Goal: Task Accomplishment & Management: Manage account settings

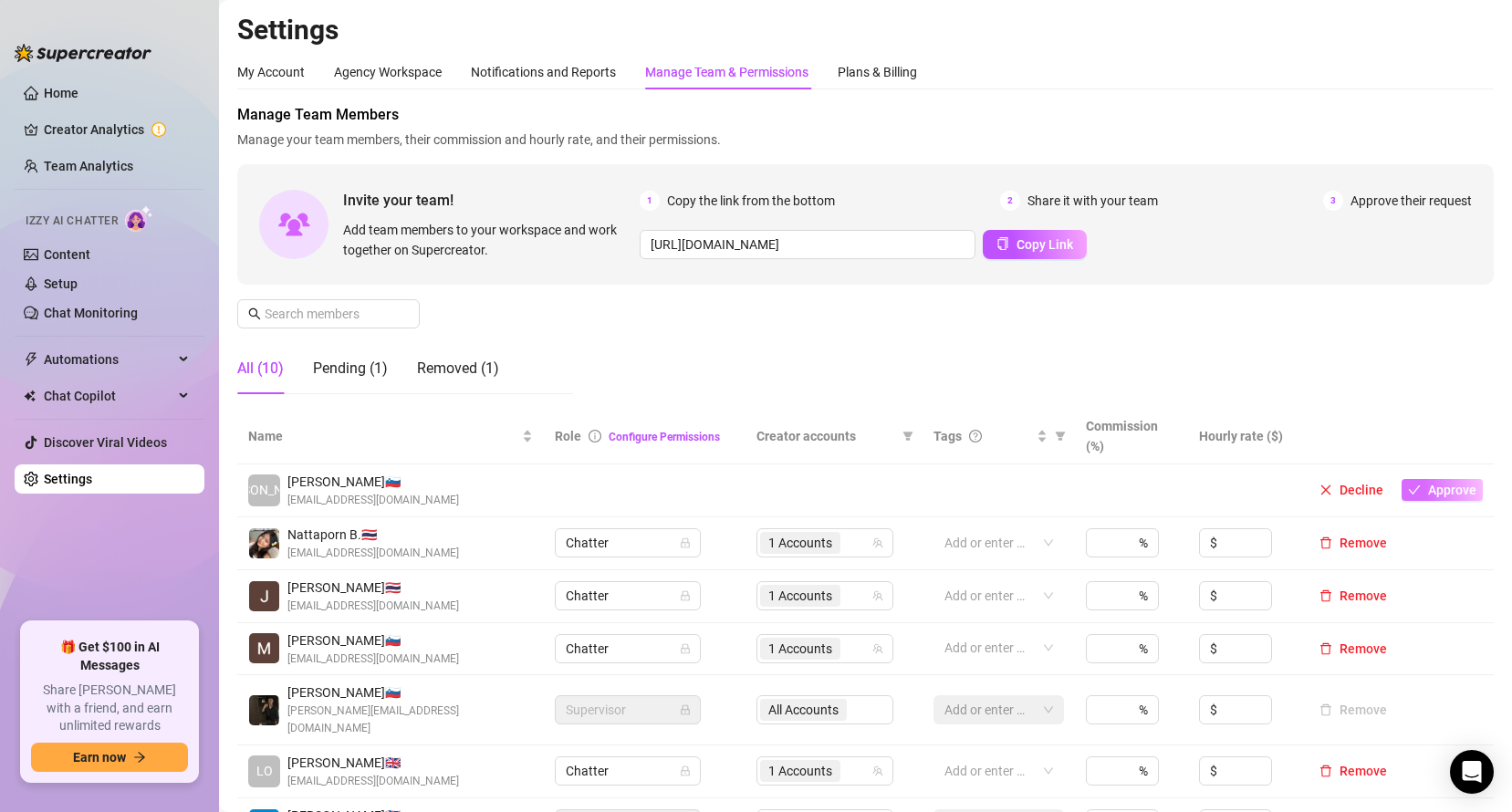
click at [1431, 485] on span "Approve" at bounding box center [1452, 491] width 49 height 15
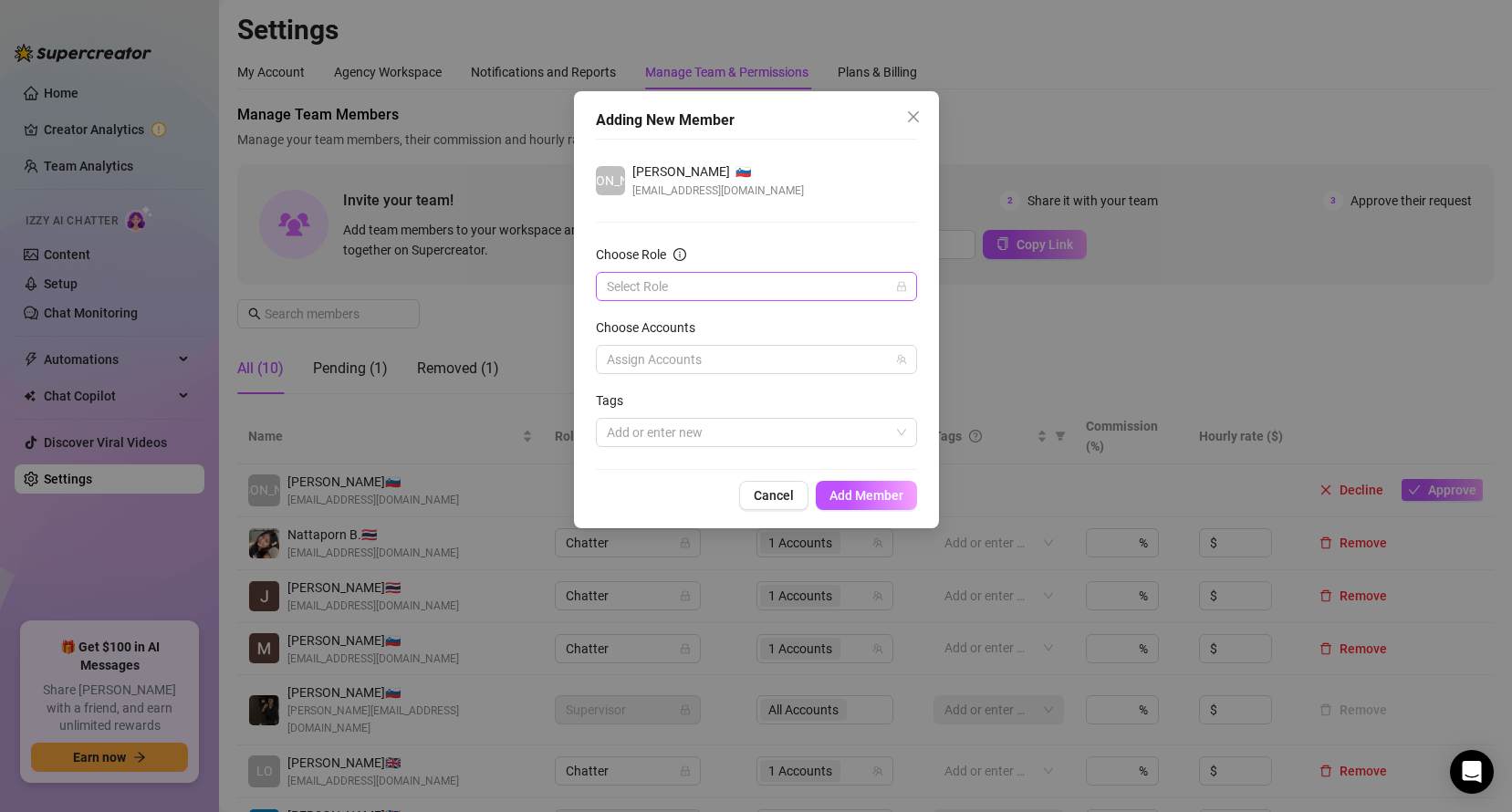
click at [670, 280] on input "Choose Role" at bounding box center [748, 286] width 283 height 27
click at [659, 325] on div "Chatter" at bounding box center [756, 322] width 292 height 20
drag, startPoint x: 660, startPoint y: 351, endPoint x: 670, endPoint y: 363, distance: 15.6
click at [661, 351] on div at bounding box center [746, 359] width 295 height 25
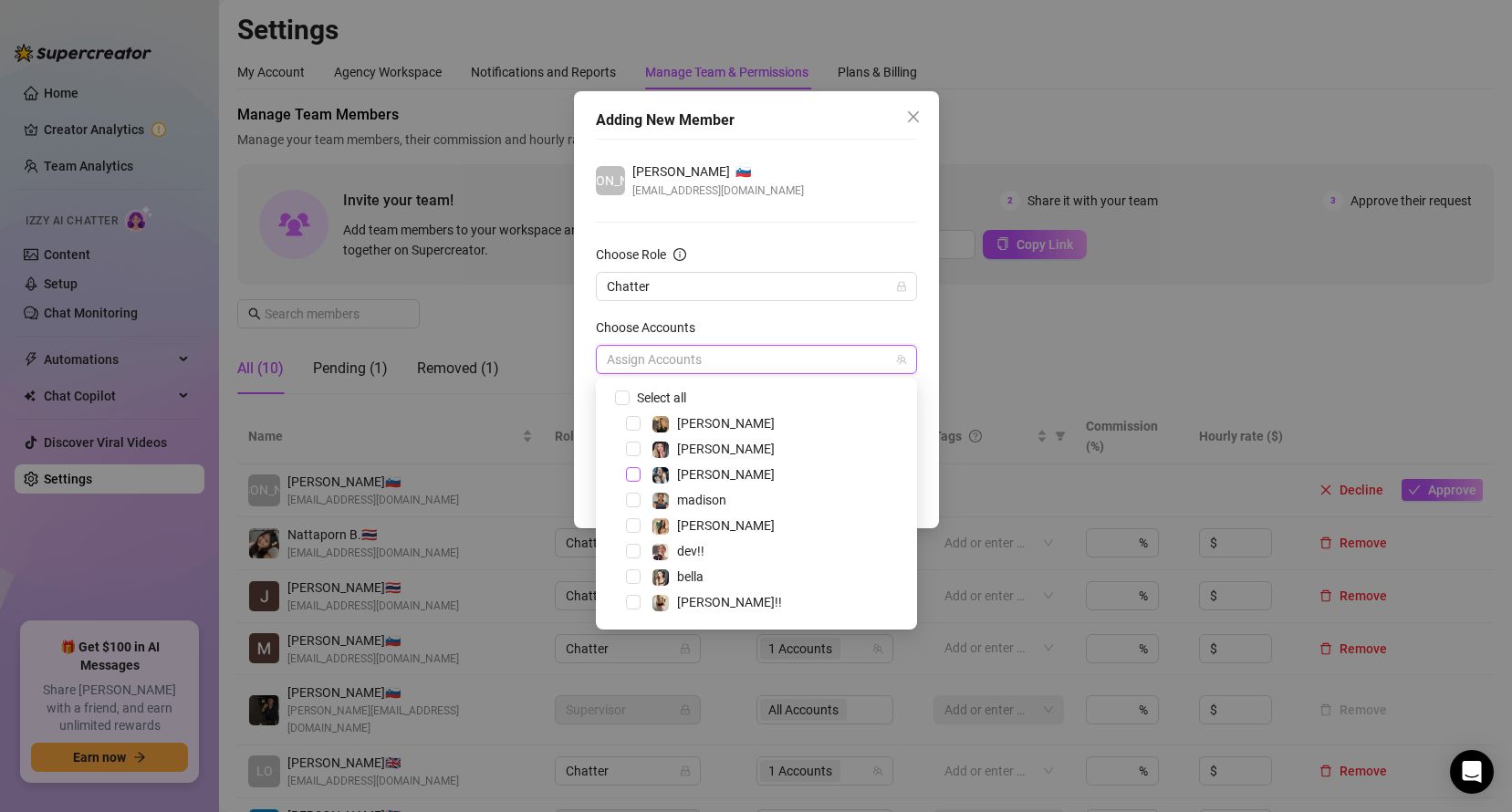
drag, startPoint x: 633, startPoint y: 495, endPoint x: 634, endPoint y: 480, distance: 15.0
click at [633, 496] on span "Select tree node" at bounding box center [634, 500] width 15 height 15
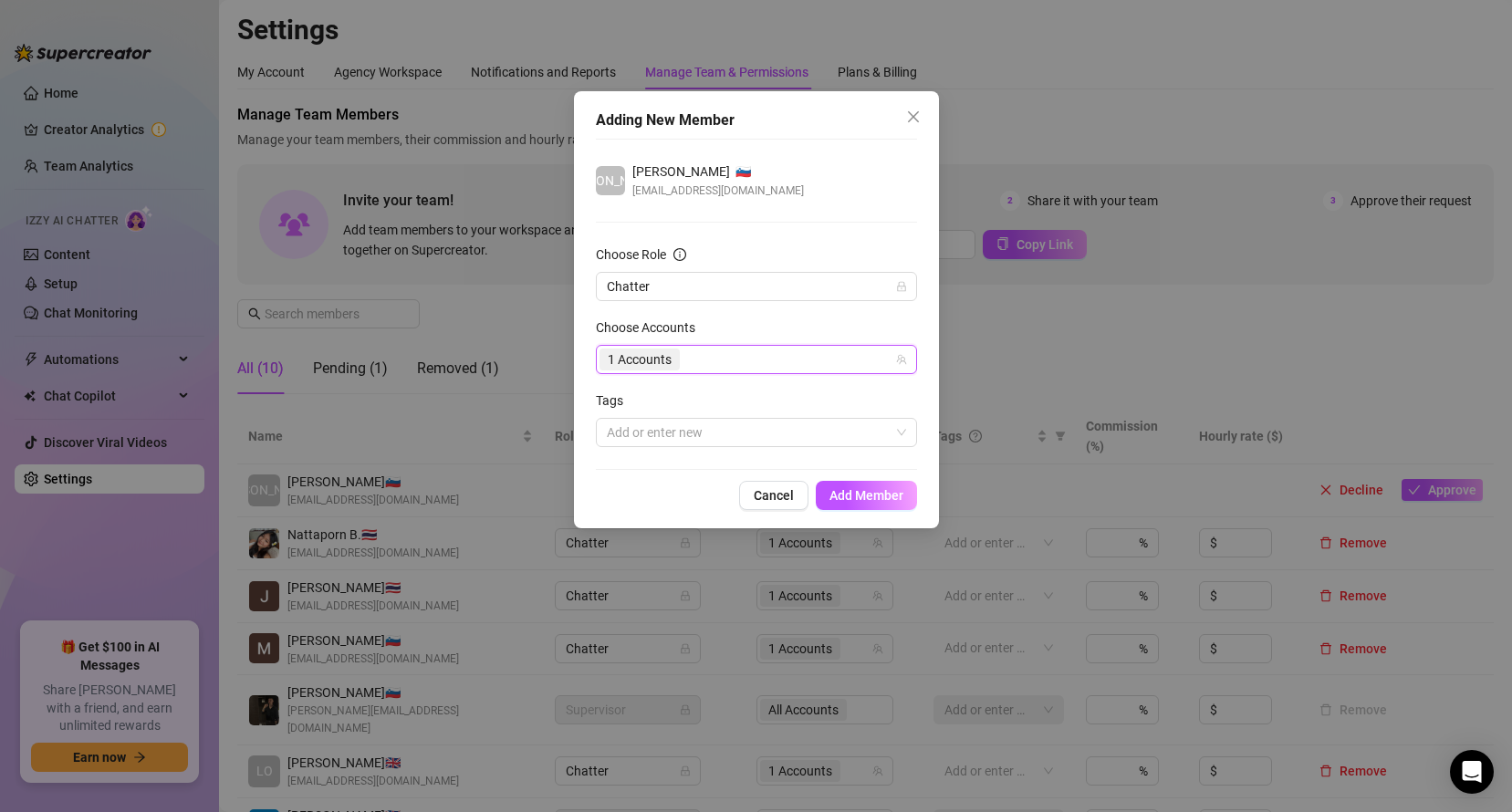
click at [652, 317] on form "Choose Role Chatter Choose Accounts 276831299 1 Accounts Tags Add or enter new" at bounding box center [756, 346] width 321 height 202
click at [663, 437] on div at bounding box center [746, 432] width 295 height 25
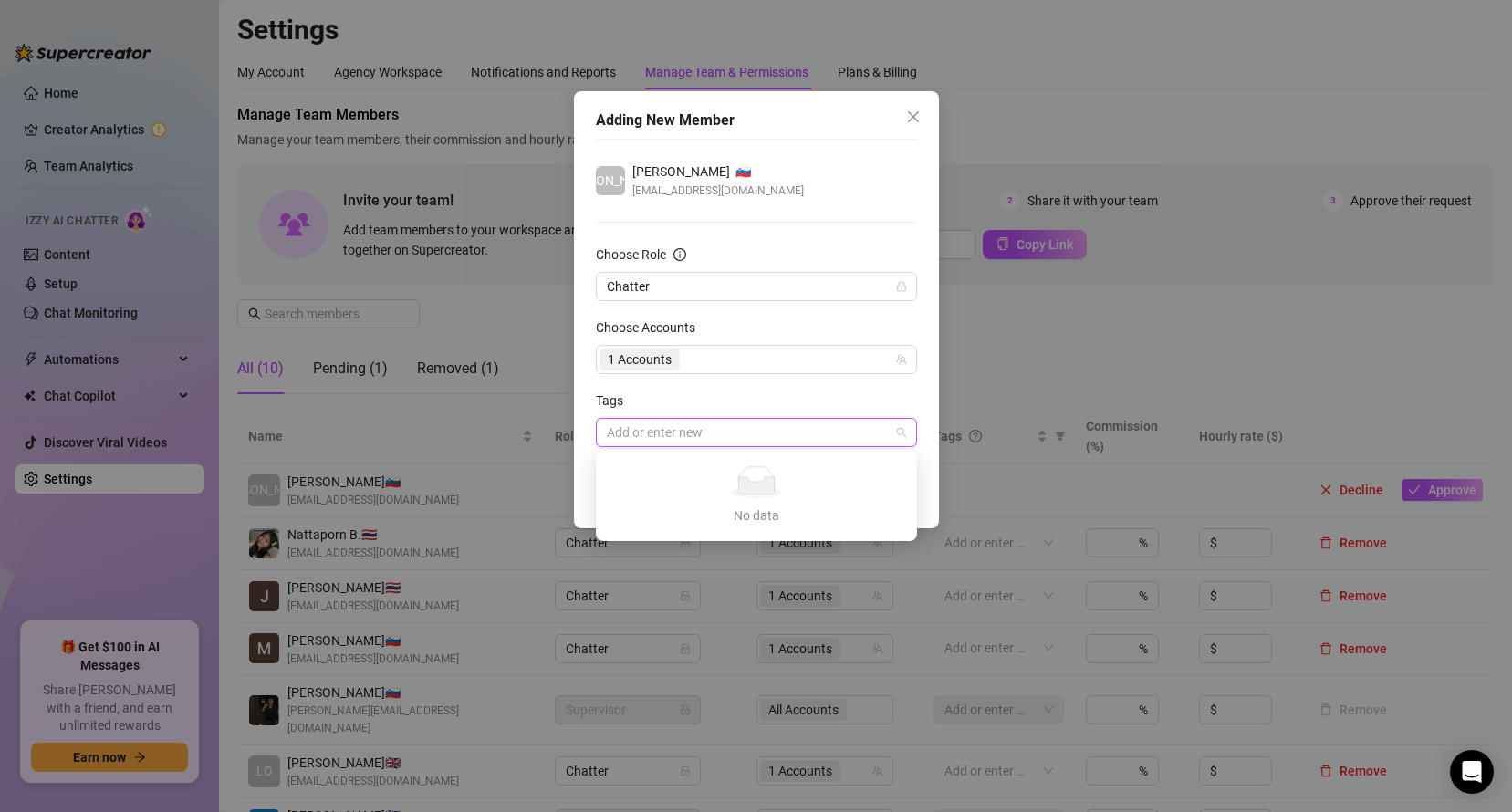
click at [658, 430] on div at bounding box center [746, 432] width 295 height 25
click at [885, 498] on span "Add Member" at bounding box center [866, 495] width 74 height 15
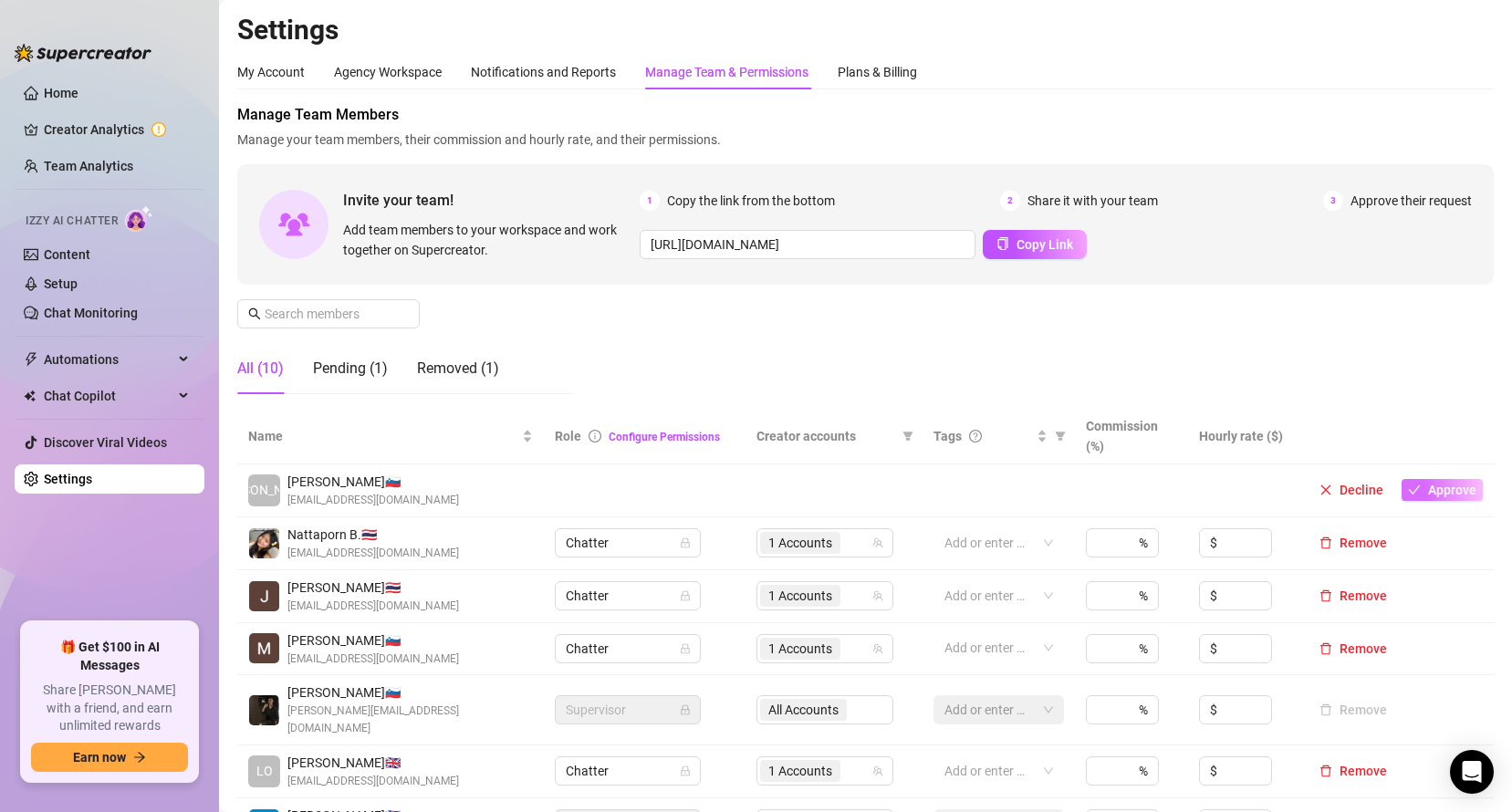
click at [1411, 486] on button "Approve" at bounding box center [1442, 490] width 81 height 22
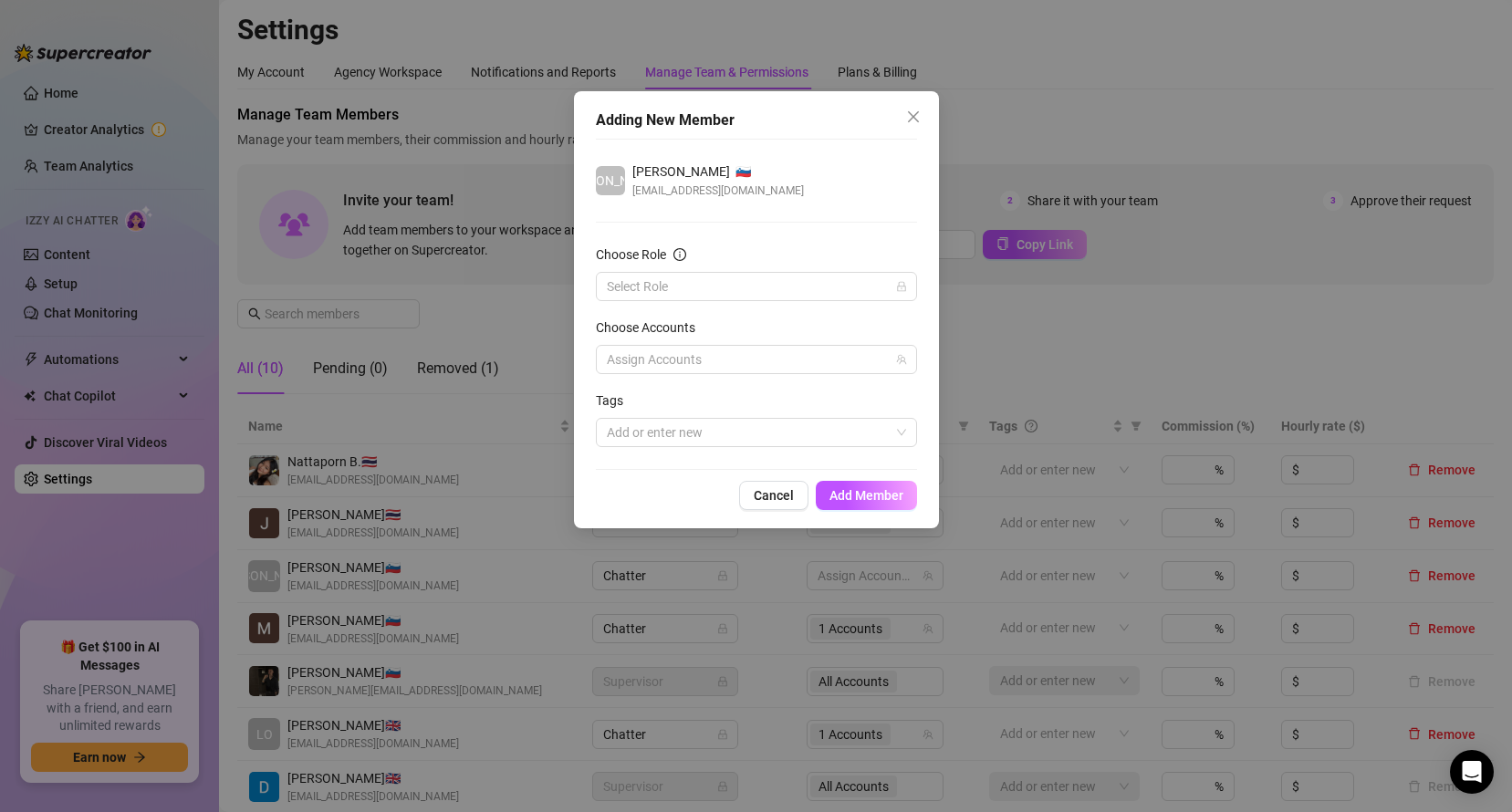
click at [1038, 219] on div "Adding New Member [PERSON_NAME] 🇸🇮 [EMAIL_ADDRESS][DOMAIN_NAME] Choose Role Sel…" at bounding box center [756, 406] width 1512 height 812
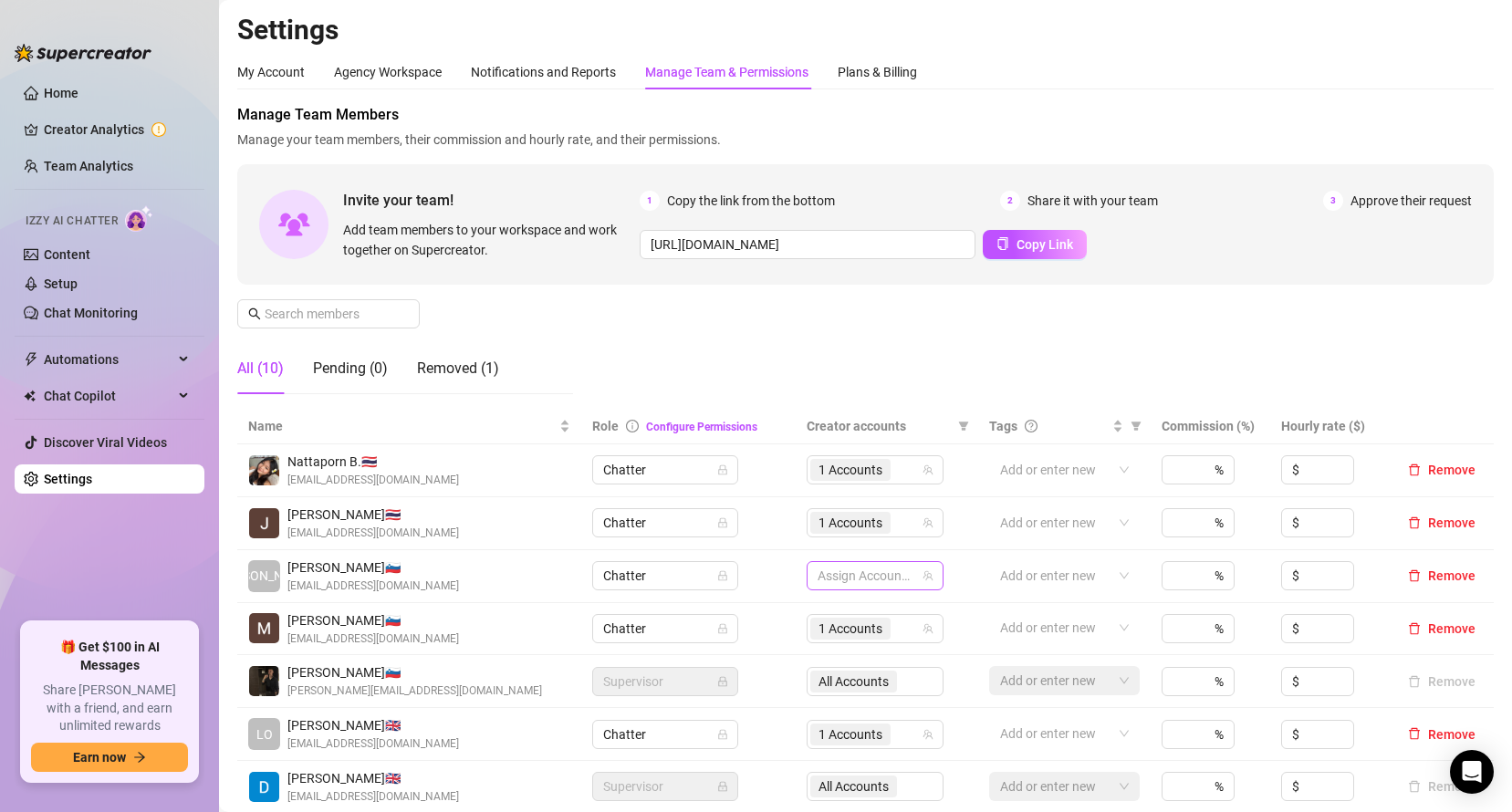
click at [878, 572] on div at bounding box center [865, 575] width 110 height 25
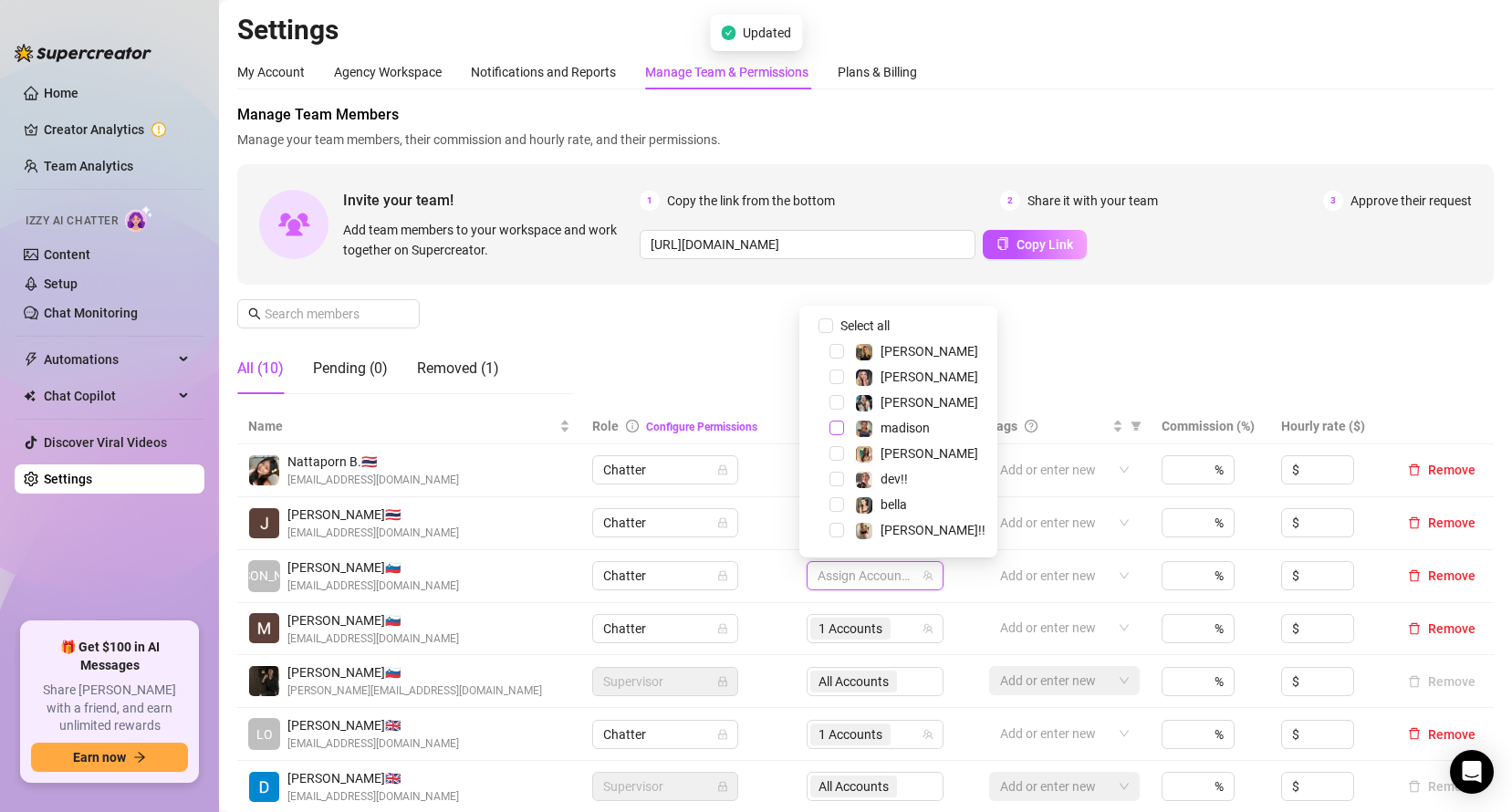
click at [838, 429] on span "Select tree node" at bounding box center [837, 428] width 15 height 15
click at [1133, 326] on div "Manage Team Members Manage your team members, their commission and hourly rate,…" at bounding box center [865, 257] width 1256 height 305
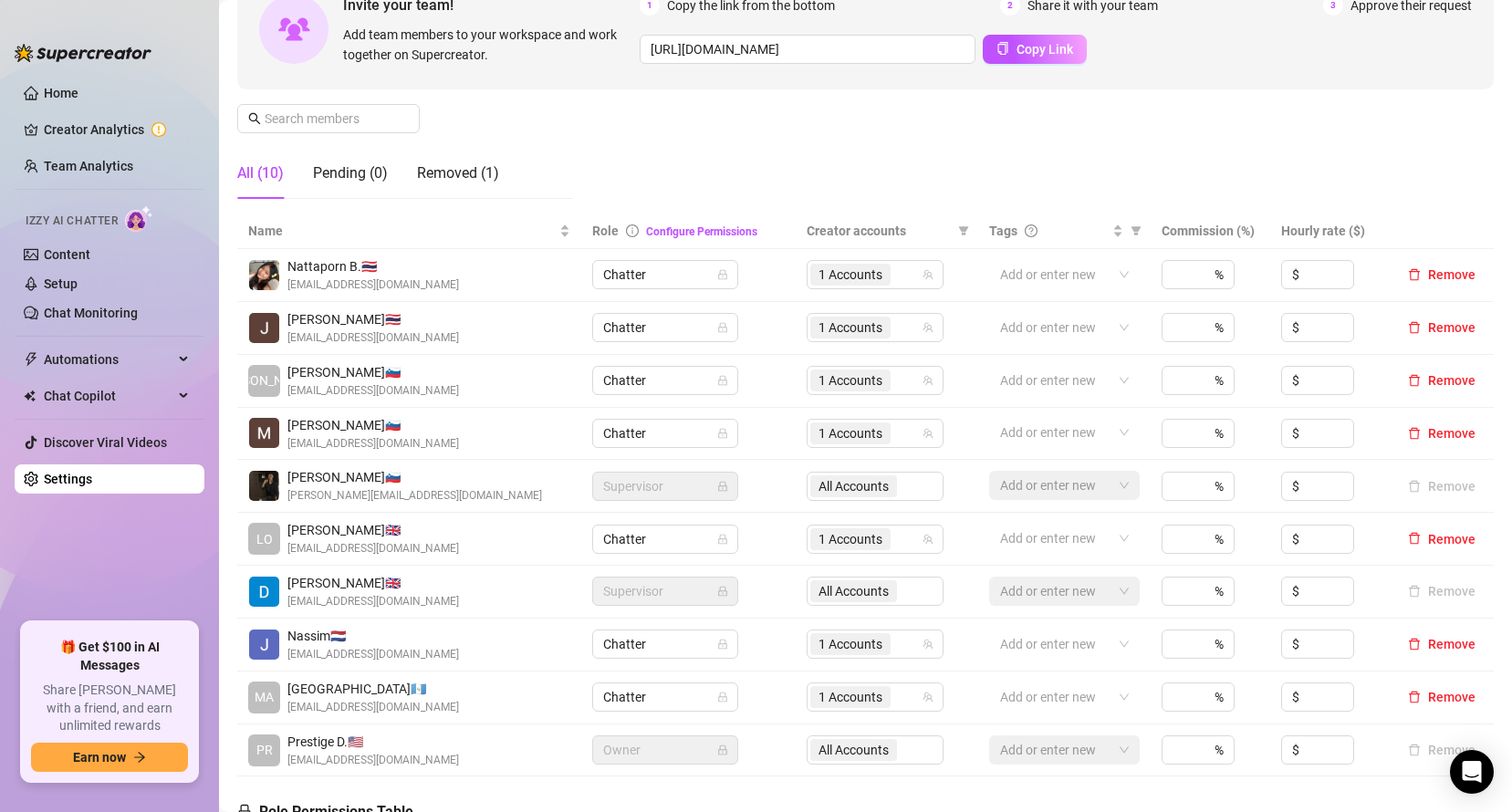
scroll to position [188, 0]
